Goal: Task Accomplishment & Management: Manage account settings

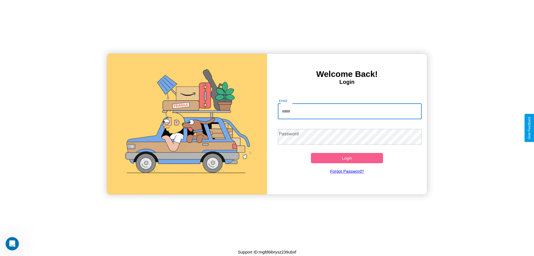
click at [350, 111] on input "Email" at bounding box center [350, 111] width 144 height 16
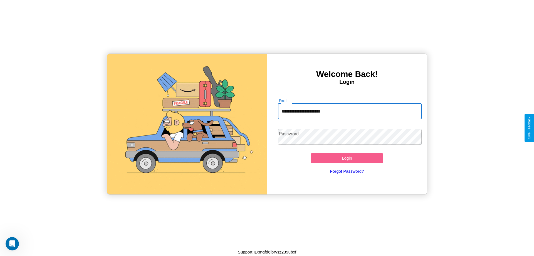
type input "**********"
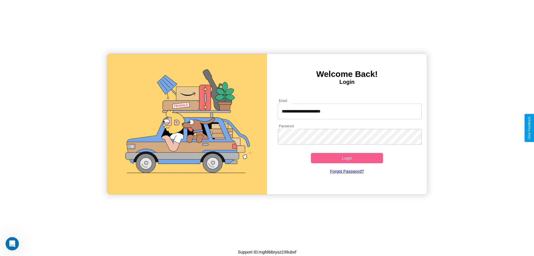
click at [347, 158] on button "Login" at bounding box center [347, 158] width 72 height 10
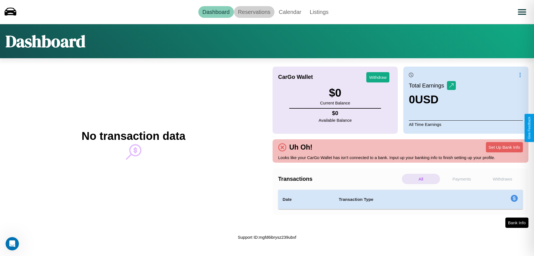
click at [254, 12] on link "Reservations" at bounding box center [254, 12] width 41 height 12
